Goal: Task Accomplishment & Management: Manage account settings

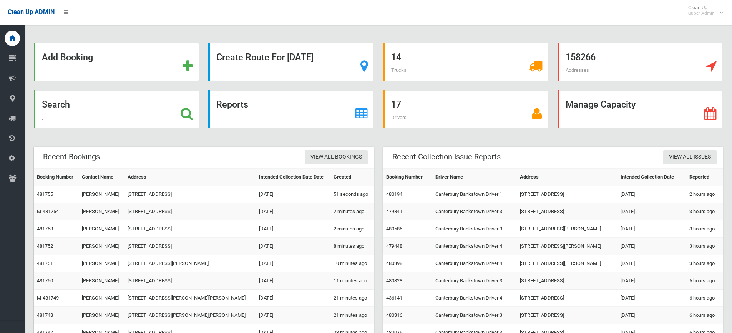
click at [154, 119] on div "Search" at bounding box center [116, 109] width 165 height 38
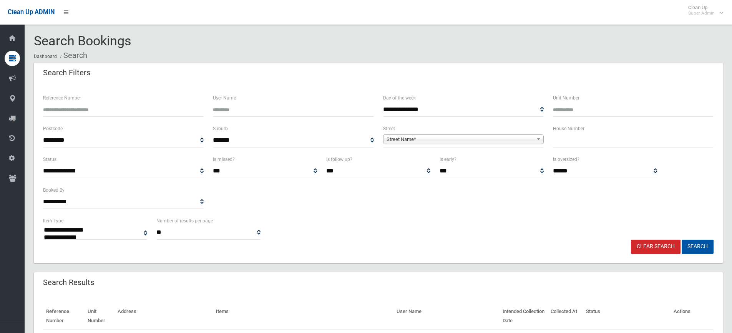
select select
click at [86, 106] on input "Reference Number" at bounding box center [123, 110] width 161 height 14
type input "******"
click at [681, 240] on button "Search" at bounding box center [697, 247] width 32 height 14
select select
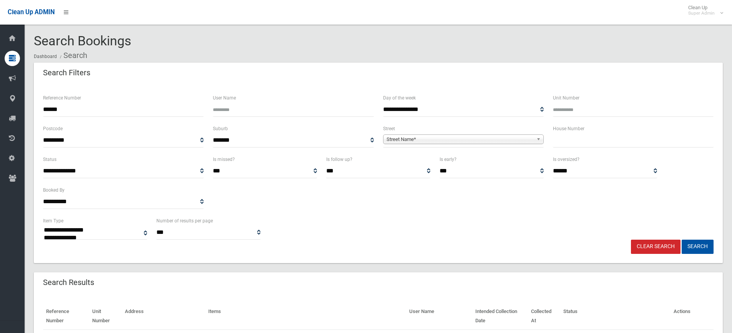
scroll to position [60, 0]
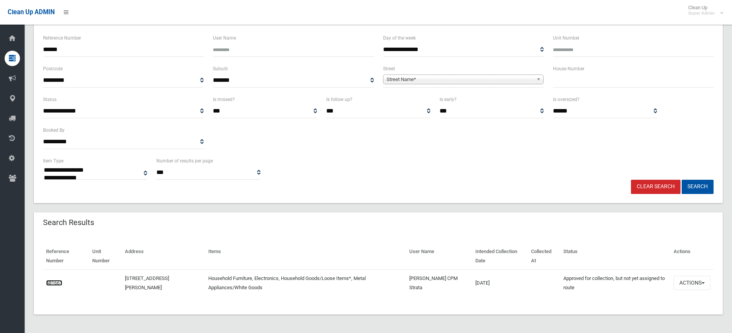
click at [52, 283] on link "481661" at bounding box center [54, 283] width 16 height 6
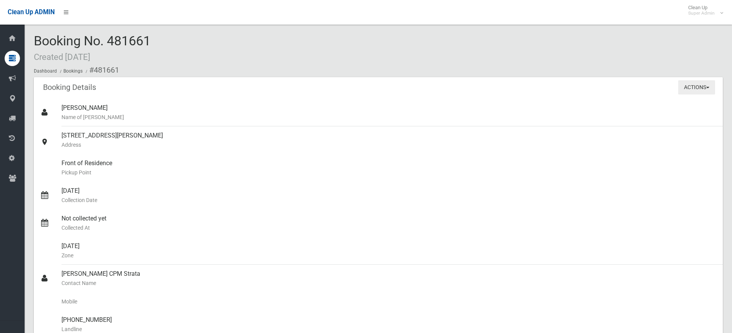
click at [684, 90] on button "Actions" at bounding box center [696, 87] width 37 height 14
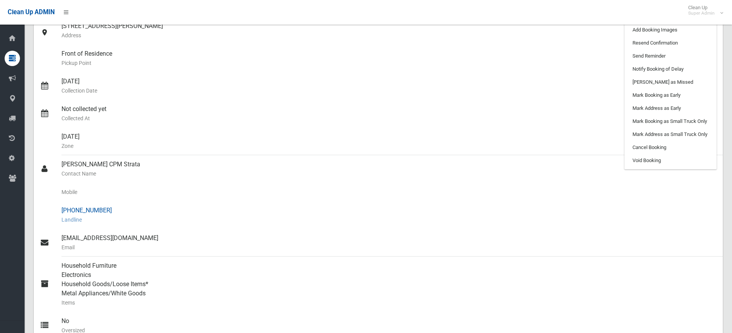
scroll to position [38, 0]
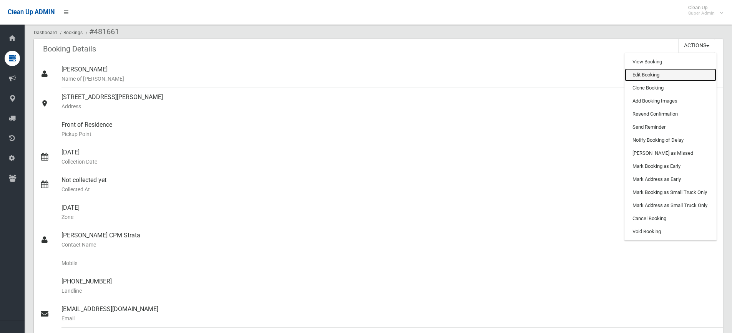
click at [657, 76] on link "Edit Booking" at bounding box center [669, 74] width 91 height 13
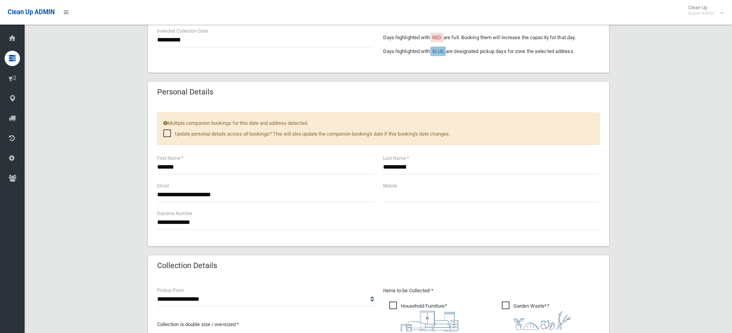
scroll to position [346, 0]
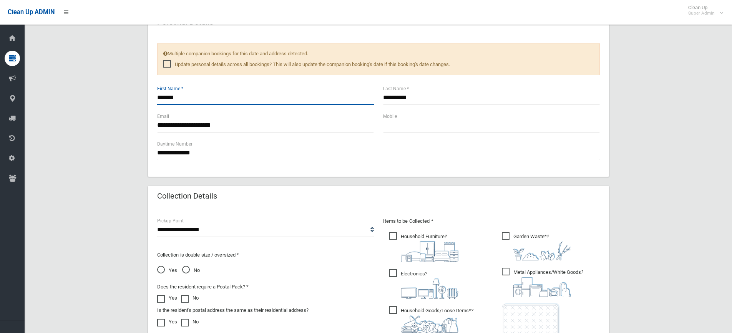
drag, startPoint x: 184, startPoint y: 100, endPoint x: 157, endPoint y: 100, distance: 27.6
click at [157, 100] on input "*******" at bounding box center [265, 98] width 217 height 14
type input "*"
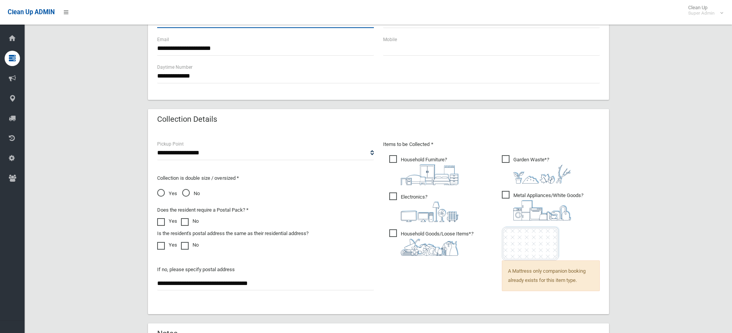
type input "****"
click at [509, 162] on span "Garden Waste* ?" at bounding box center [536, 169] width 69 height 28
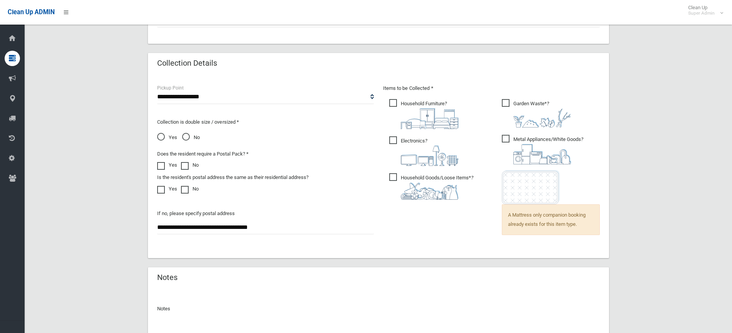
scroll to position [551, 0]
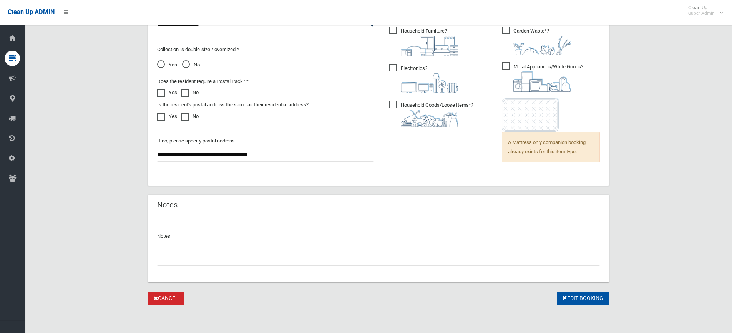
click at [569, 297] on button "Edit Booking" at bounding box center [582, 298] width 52 height 14
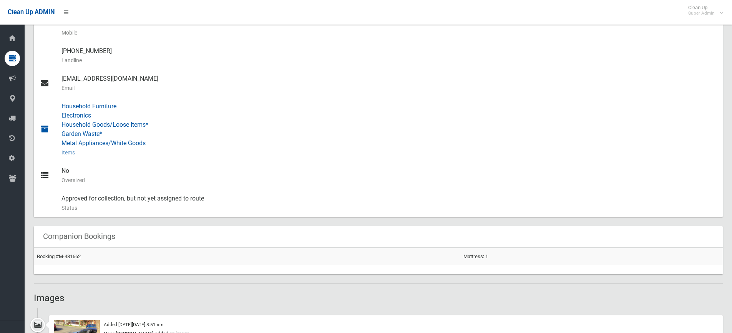
scroll to position [192, 0]
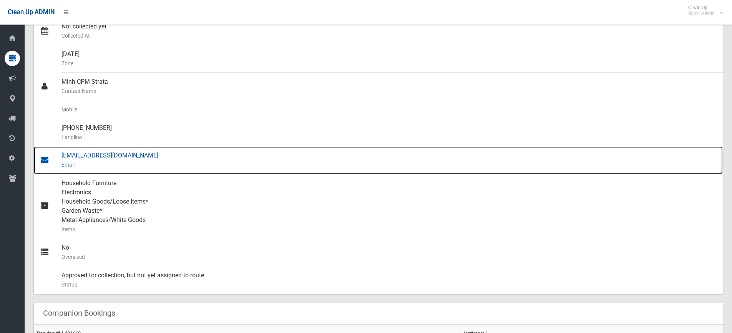
click at [116, 156] on div "[EMAIL_ADDRESS][DOMAIN_NAME] Email" at bounding box center [388, 160] width 655 height 28
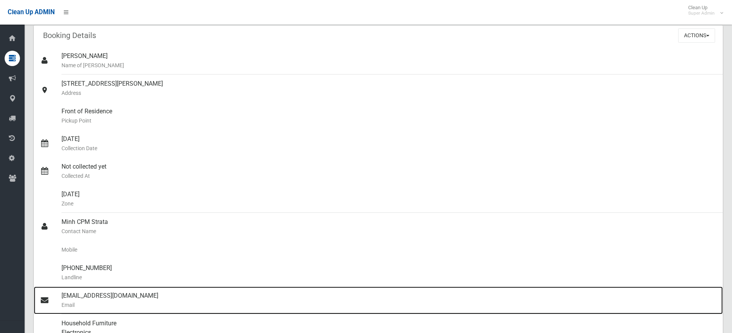
scroll to position [0, 0]
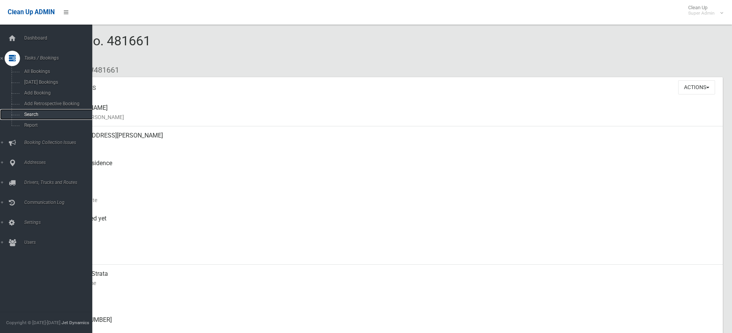
click at [42, 113] on span "Search" at bounding box center [57, 114] width 70 height 5
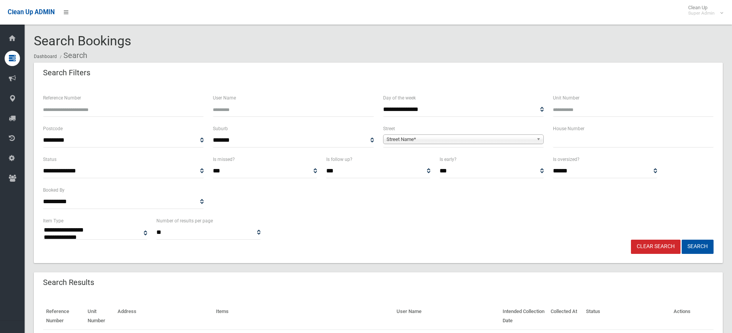
select select
click at [573, 134] on input "text" at bounding box center [633, 140] width 161 height 14
type input "**"
drag, startPoint x: 493, startPoint y: 146, endPoint x: 495, endPoint y: 150, distance: 4.5
click at [493, 146] on span "**********" at bounding box center [463, 140] width 161 height 14
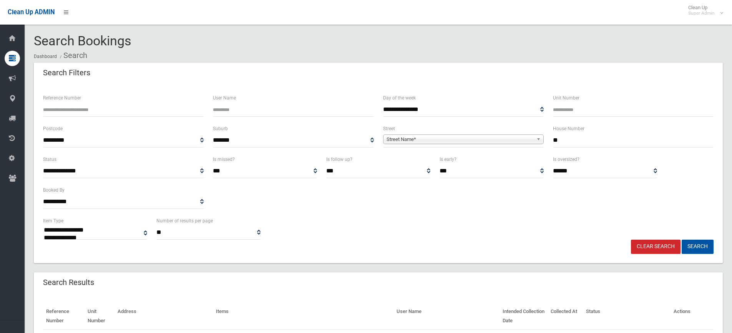
click at [494, 137] on span "Street Name*" at bounding box center [459, 139] width 147 height 9
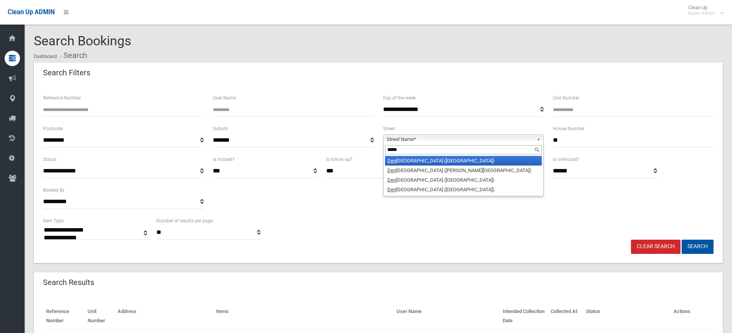
type input "******"
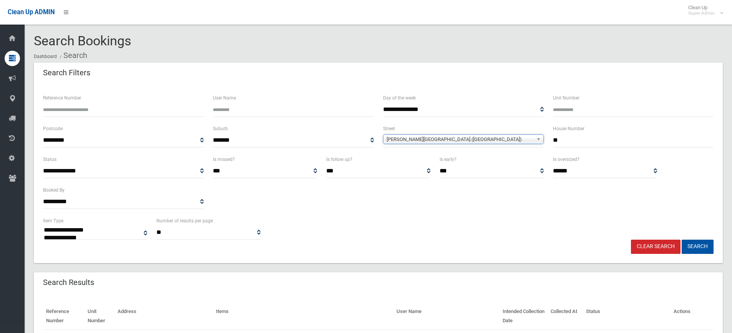
click at [681, 240] on button "Search" at bounding box center [697, 247] width 32 height 14
select select
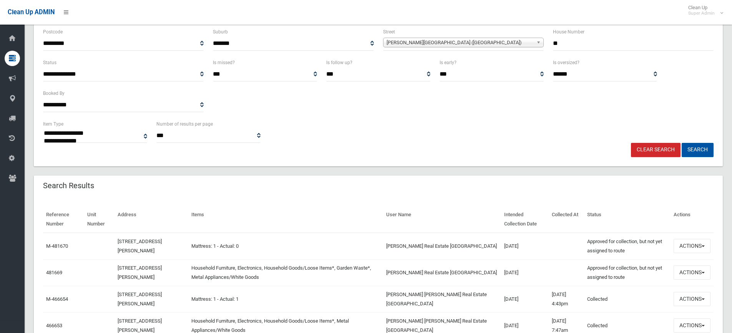
scroll to position [192, 0]
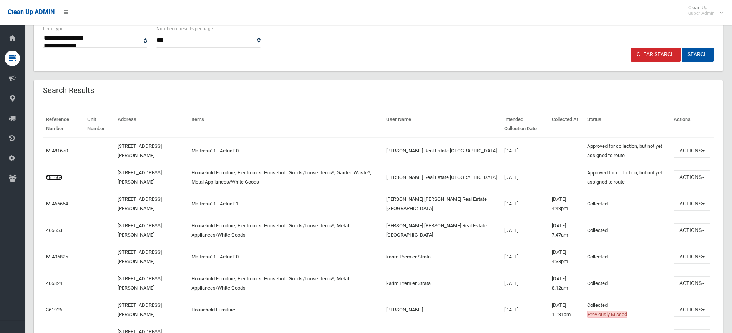
click at [57, 176] on link "481669" at bounding box center [54, 177] width 16 height 6
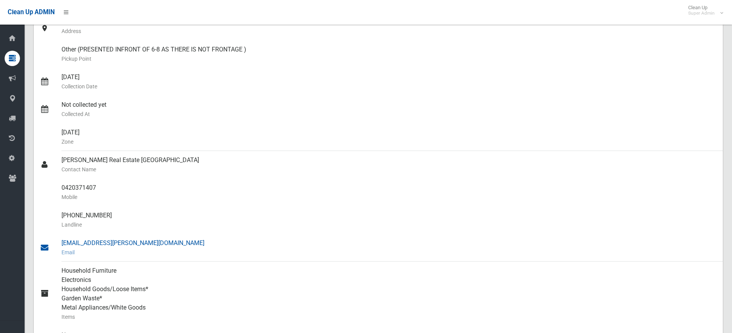
scroll to position [192, 0]
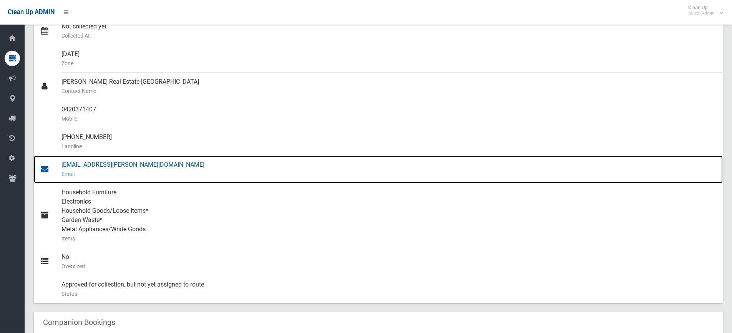
click at [108, 163] on div "[EMAIL_ADDRESS][PERSON_NAME][DOMAIN_NAME] Email" at bounding box center [388, 170] width 655 height 28
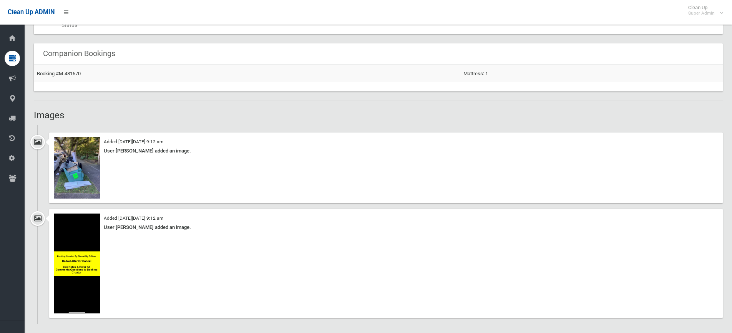
scroll to position [499, 0]
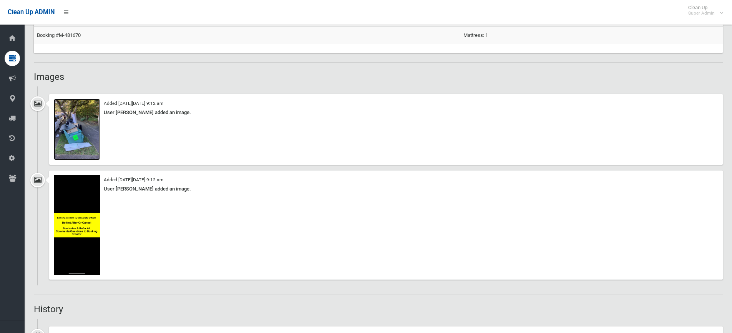
click at [85, 140] on img at bounding box center [77, 129] width 46 height 61
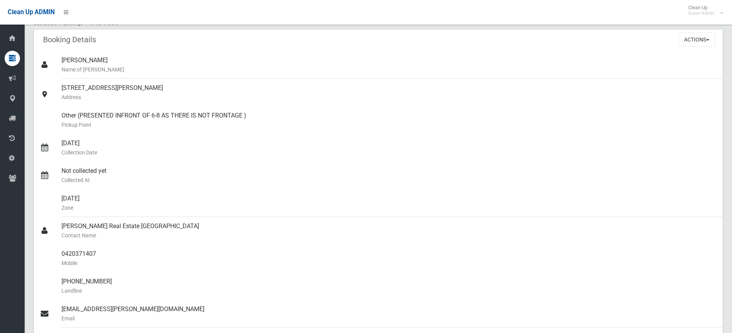
scroll to position [0, 0]
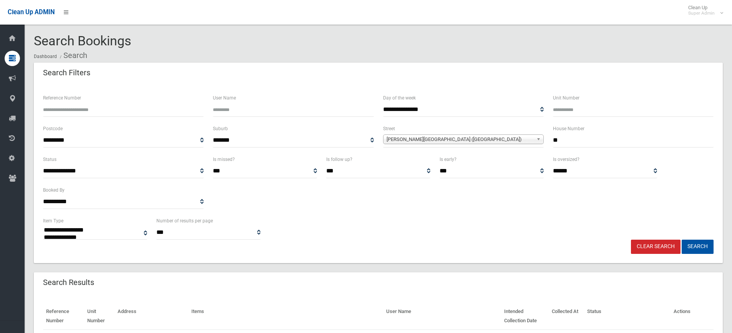
select select
click at [652, 245] on link "Clear Search" at bounding box center [656, 247] width 50 height 14
select select
click at [575, 137] on input "text" at bounding box center [633, 140] width 161 height 14
click at [173, 107] on input "Reference Number" at bounding box center [123, 110] width 161 height 14
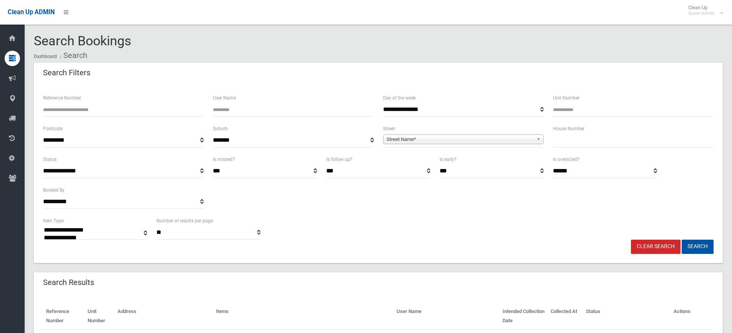
click at [128, 114] on input "Reference Number" at bounding box center [123, 110] width 161 height 14
click at [568, 139] on input "text" at bounding box center [633, 140] width 161 height 14
type input "**"
click at [514, 139] on span "Street Name*" at bounding box center [459, 139] width 147 height 9
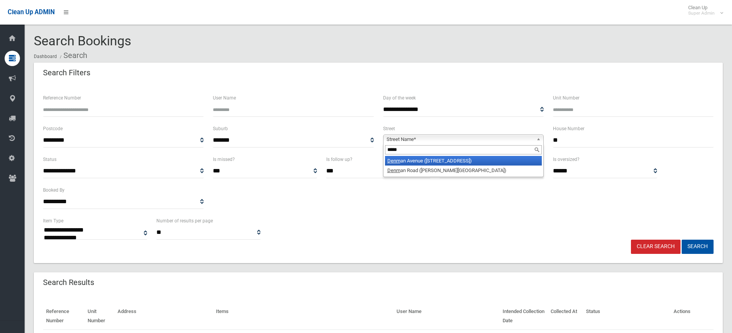
type input "******"
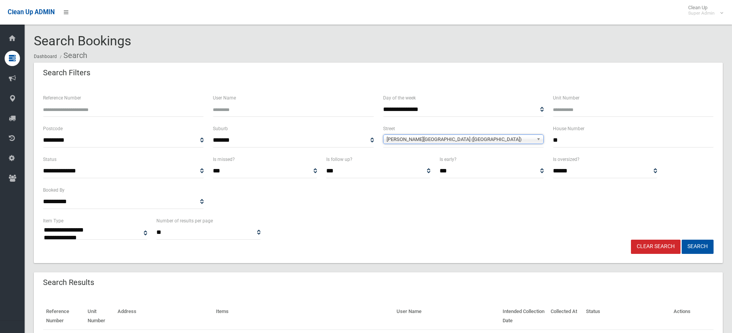
click at [681, 240] on button "Search" at bounding box center [697, 247] width 32 height 14
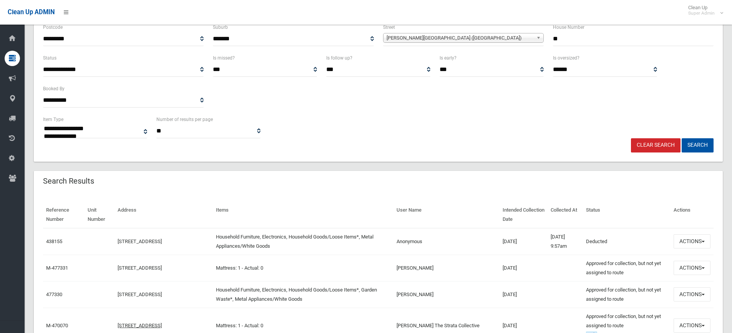
scroll to position [115, 0]
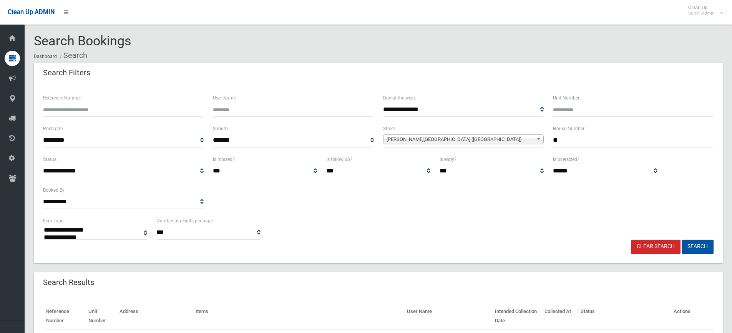
select select
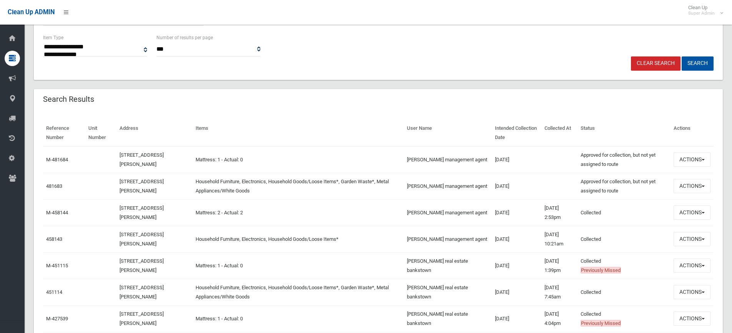
scroll to position [192, 0]
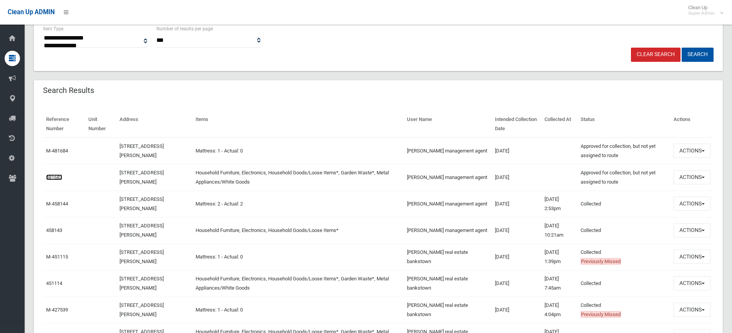
click at [51, 177] on link "481683" at bounding box center [54, 177] width 16 height 6
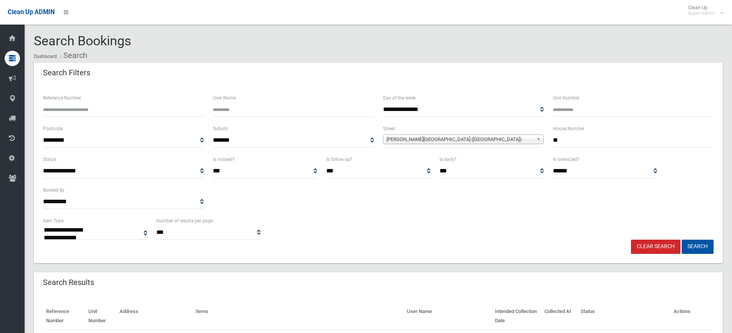
click at [666, 251] on link "Clear Search" at bounding box center [656, 247] width 50 height 14
select select
click at [124, 110] on input "Reference Number" at bounding box center [123, 110] width 161 height 14
type input "******"
click at [681, 240] on button "Search" at bounding box center [697, 247] width 32 height 14
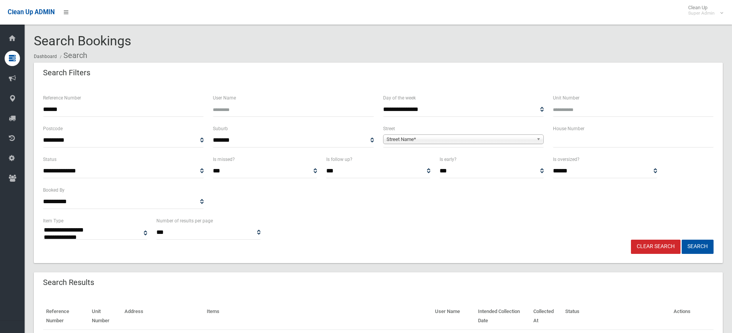
select select
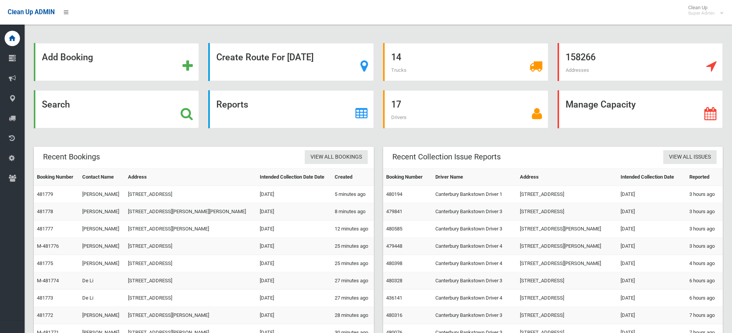
click at [114, 113] on div "Search" at bounding box center [116, 109] width 165 height 38
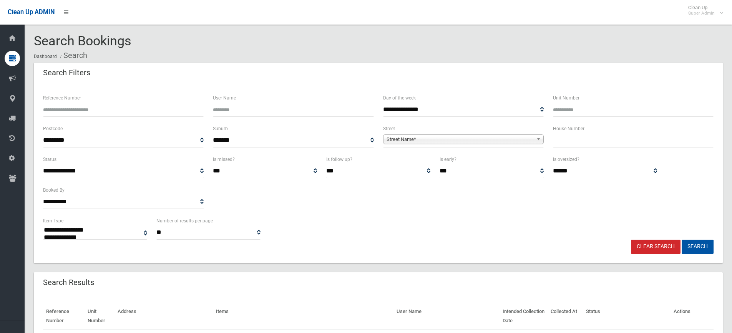
select select
click at [114, 115] on input "Reference Number" at bounding box center [123, 110] width 161 height 14
type input "******"
click at [681, 240] on button "Search" at bounding box center [697, 247] width 32 height 14
select select
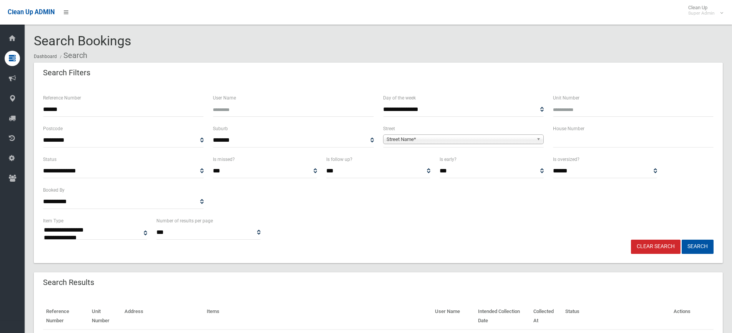
click at [104, 109] on input "******" at bounding box center [123, 110] width 161 height 14
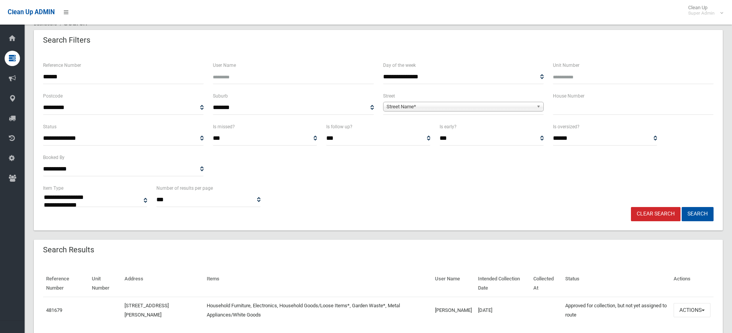
scroll to position [60, 0]
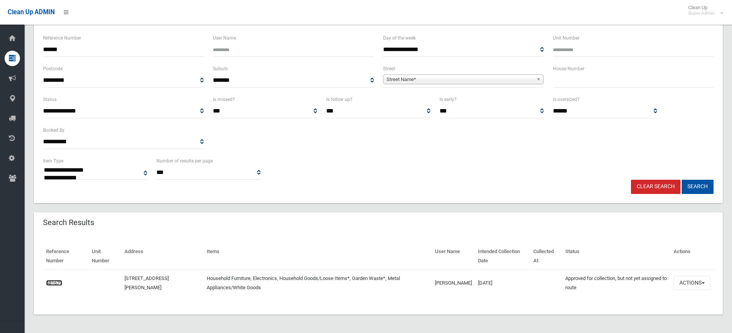
click at [49, 285] on link "481679" at bounding box center [54, 283] width 16 height 6
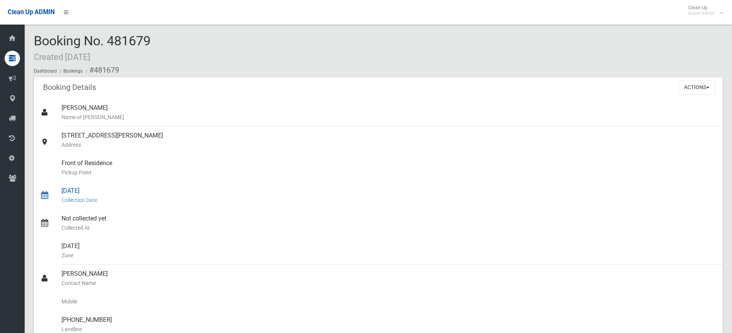
scroll to position [115, 0]
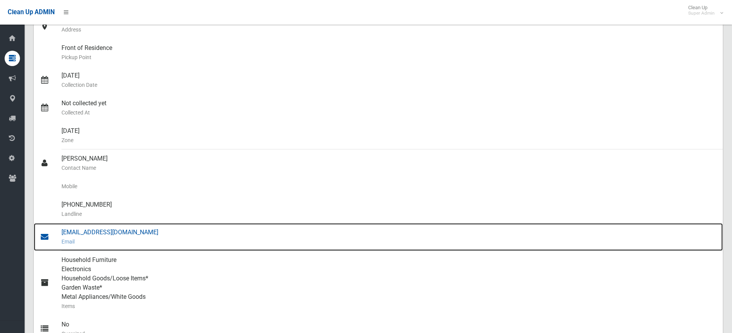
click at [114, 233] on div "strata@cpmstrata.com.au Email" at bounding box center [388, 237] width 655 height 28
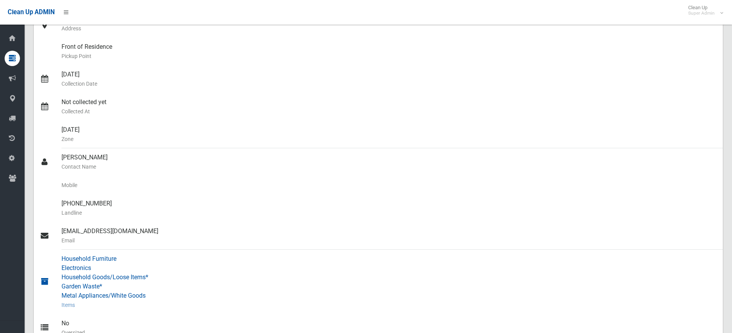
scroll to position [0, 0]
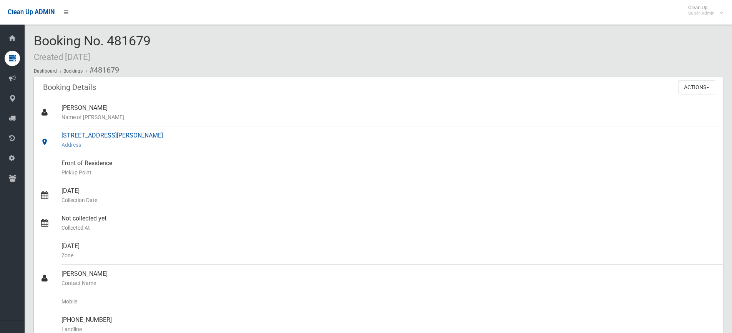
click at [569, 137] on div "38 Denman Avenue, WILEY PARK NSW 2195 Address" at bounding box center [388, 140] width 655 height 28
click at [697, 81] on button "Actions" at bounding box center [696, 87] width 37 height 14
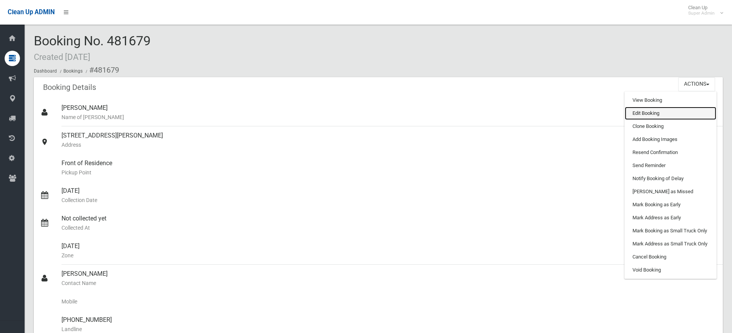
click at [675, 116] on link "Edit Booking" at bounding box center [669, 113] width 91 height 13
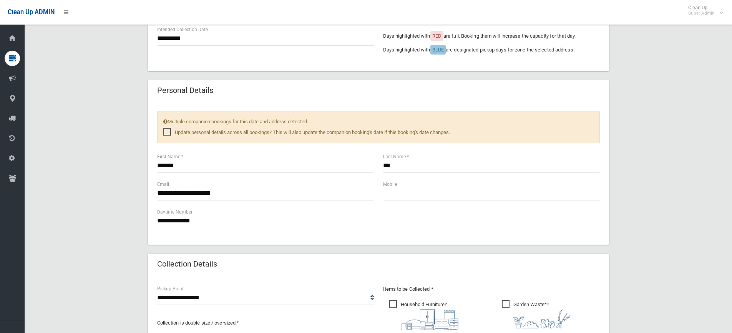
scroll to position [384, 0]
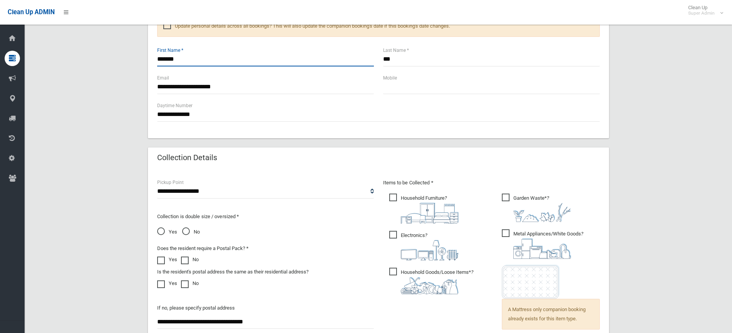
drag, startPoint x: 192, startPoint y: 65, endPoint x: 156, endPoint y: 56, distance: 37.5
click at [156, 56] on div "******* First Name *" at bounding box center [265, 60] width 226 height 28
type input "****"
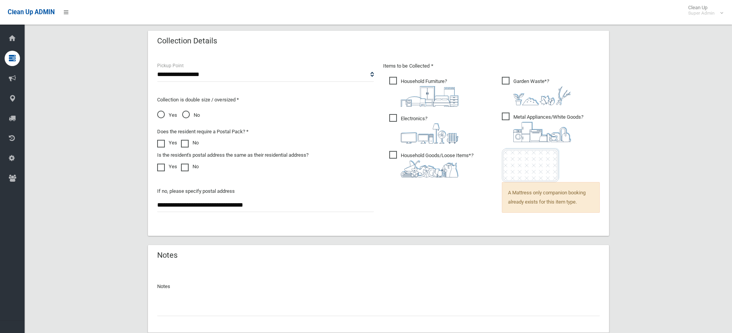
scroll to position [551, 0]
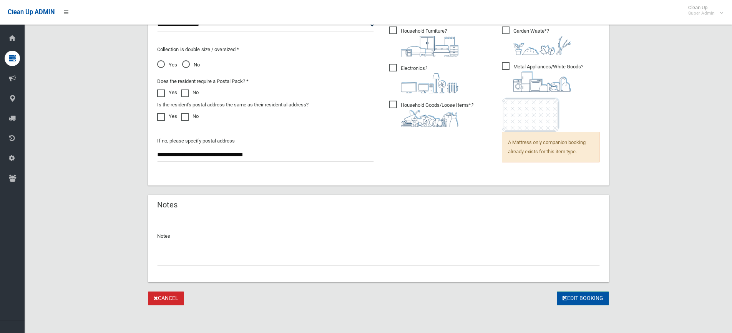
click at [566, 293] on button "Edit Booking" at bounding box center [582, 298] width 52 height 14
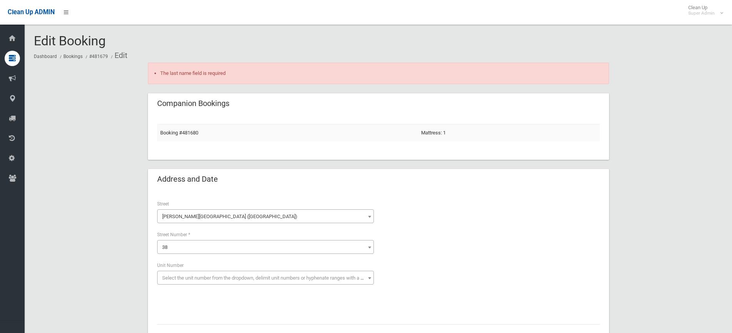
scroll to position [230, 0]
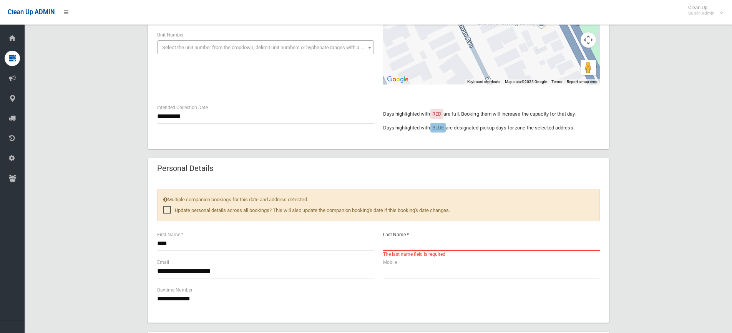
click at [411, 241] on input "text" at bounding box center [491, 244] width 217 height 14
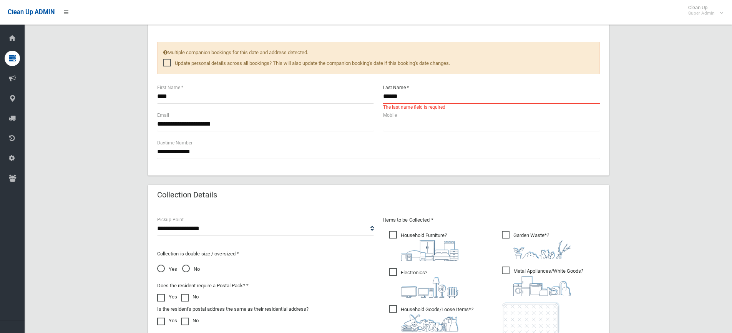
scroll to position [576, 0]
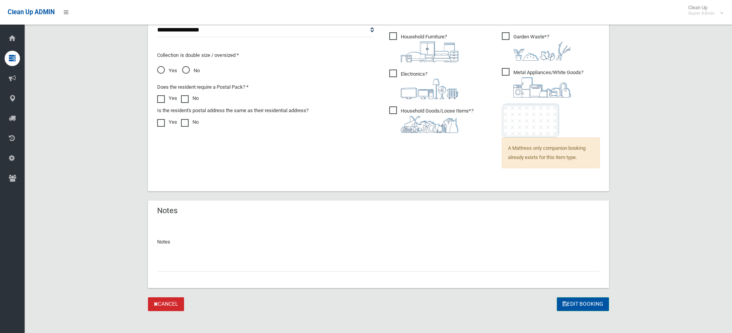
type input "******"
click at [581, 301] on button "Edit Booking" at bounding box center [582, 304] width 52 height 14
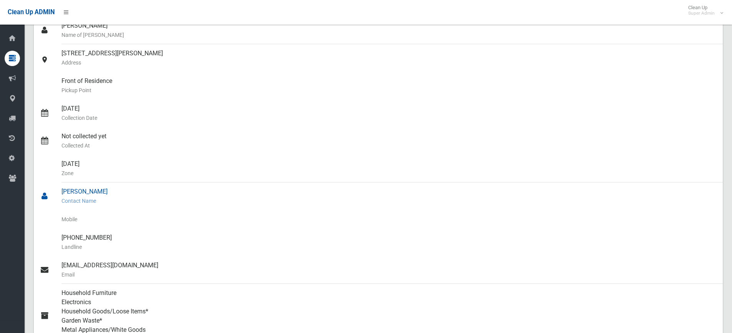
scroll to position [38, 0]
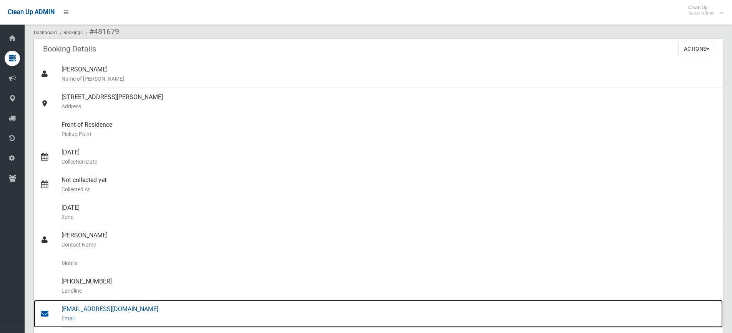
click at [102, 307] on div "[EMAIL_ADDRESS][DOMAIN_NAME] Email" at bounding box center [388, 314] width 655 height 28
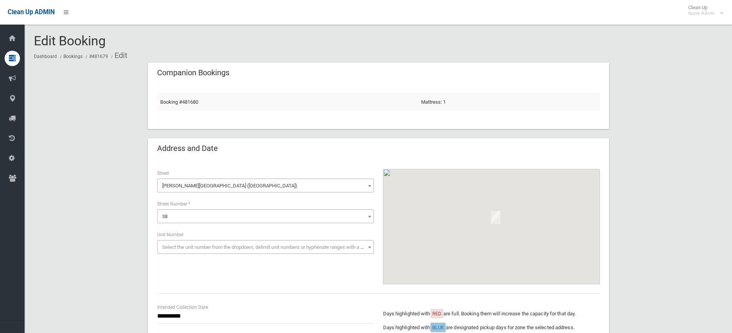
scroll to position [551, 0]
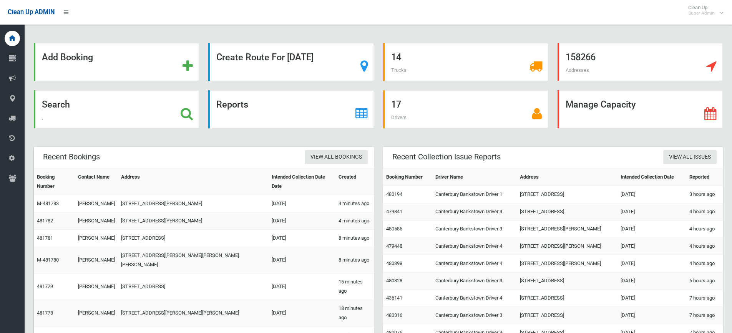
click at [118, 114] on div "Search" at bounding box center [116, 109] width 165 height 38
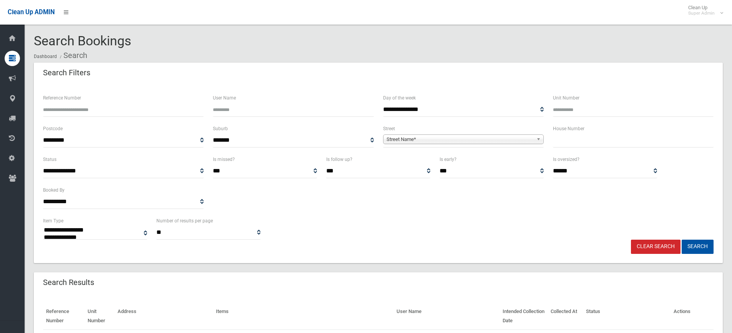
select select
click at [98, 104] on input "Reference Number" at bounding box center [123, 110] width 161 height 14
type input "******"
click at [681, 240] on button "Search" at bounding box center [697, 247] width 32 height 14
select select
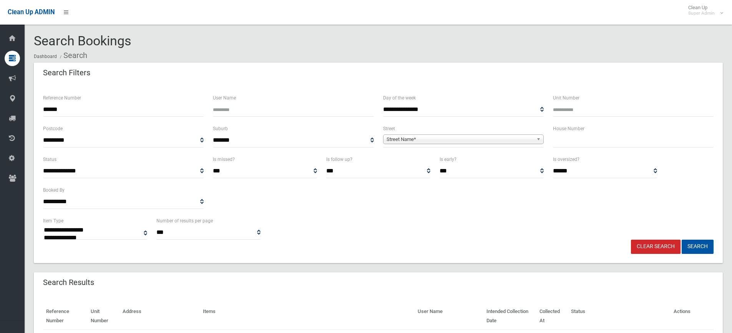
scroll to position [60, 0]
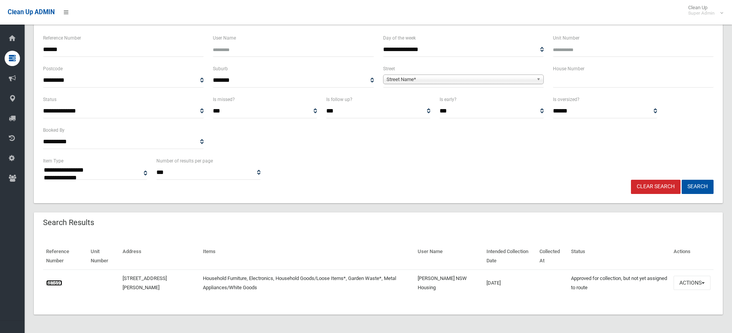
click at [54, 281] on link "481691" at bounding box center [54, 283] width 16 height 6
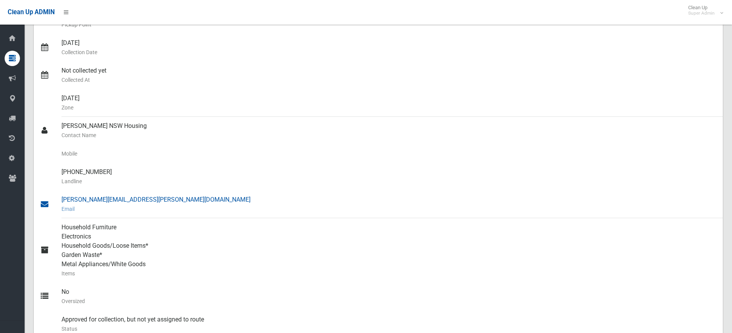
scroll to position [154, 0]
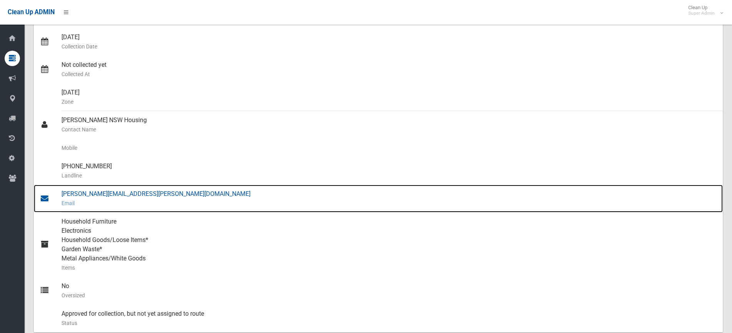
click at [126, 197] on div "[PERSON_NAME][EMAIL_ADDRESS][PERSON_NAME][DOMAIN_NAME] Email" at bounding box center [388, 199] width 655 height 28
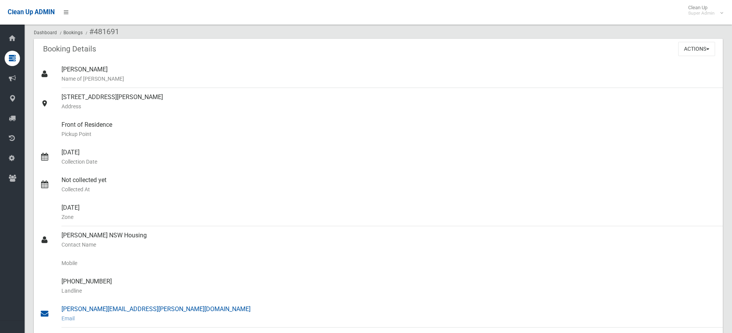
scroll to position [0, 0]
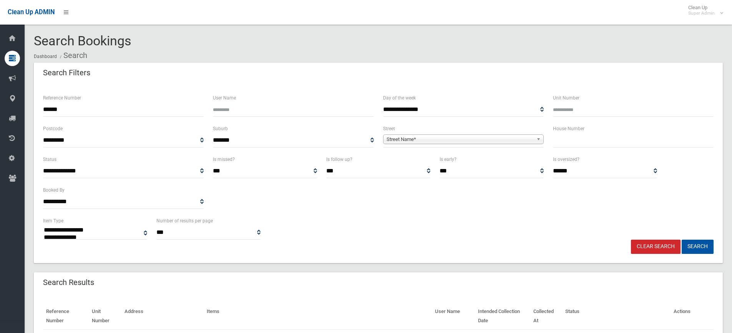
select select
